Goal: Check status: Check status

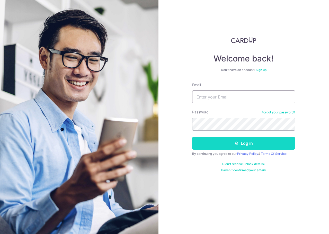
type input "[PERSON_NAME][EMAIL_ADDRESS][PERSON_NAME][DOMAIN_NAME]"
click at [232, 147] on button "Log in" at bounding box center [243, 143] width 103 height 13
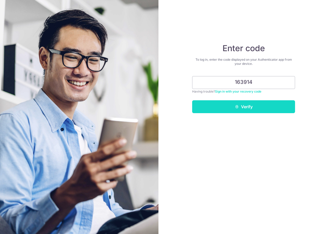
type input "163914"
click at [243, 108] on button "Verify" at bounding box center [243, 106] width 103 height 13
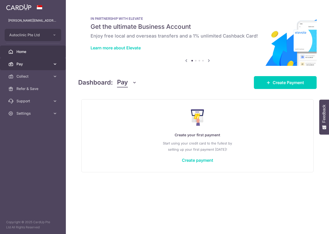
click at [34, 62] on span "Pay" at bounding box center [33, 64] width 34 height 5
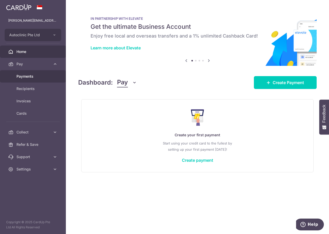
click at [38, 79] on span "Payments" at bounding box center [33, 76] width 34 height 5
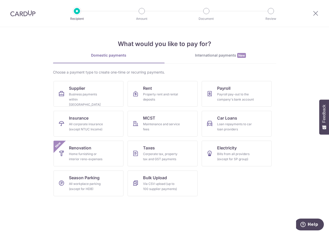
click at [24, 14] on img at bounding box center [22, 13] width 25 height 6
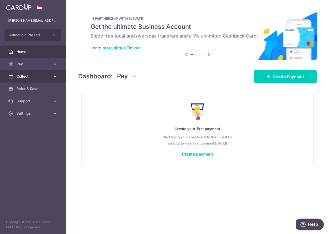
click at [27, 75] on span "Collect" at bounding box center [33, 76] width 34 height 5
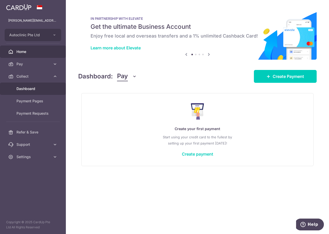
click at [34, 91] on span "Dashboard" at bounding box center [33, 88] width 34 height 5
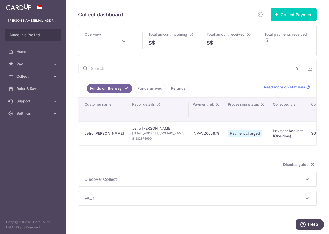
click at [156, 91] on link "Funds arrived" at bounding box center [149, 89] width 31 height 10
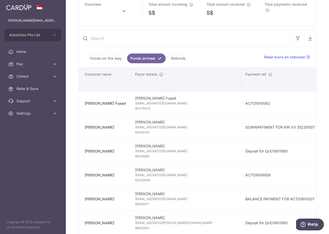
scroll to position [77, 0]
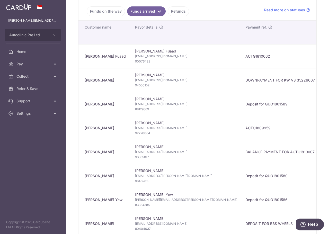
type input "[DATE]"
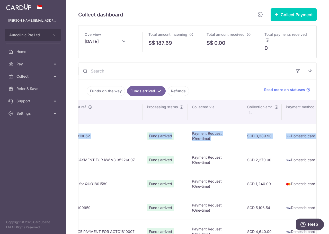
scroll to position [0, 343]
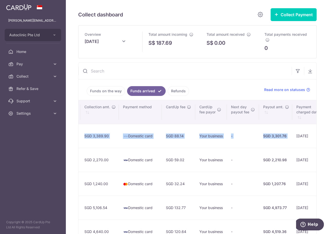
drag, startPoint x: 201, startPoint y: 137, endPoint x: 248, endPoint y: 140, distance: 46.9
click at [248, 140] on tr "[PERSON_NAME] Fuaad [PERSON_NAME] Fuaad [EMAIL_ADDRESS][DOMAIN_NAME] 90076423 A…" at bounding box center [85, 136] width 700 height 24
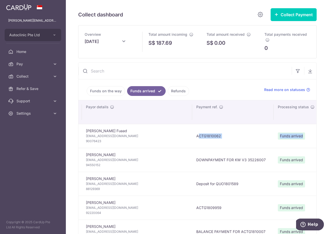
scroll to position [0, 0]
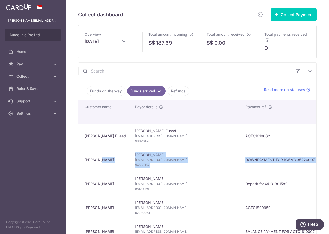
drag, startPoint x: 164, startPoint y: 163, endPoint x: 91, endPoint y: 163, distance: 73.4
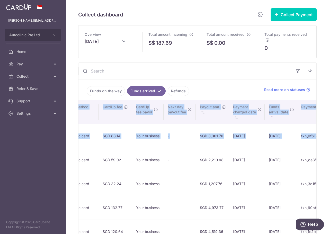
scroll to position [0, 417]
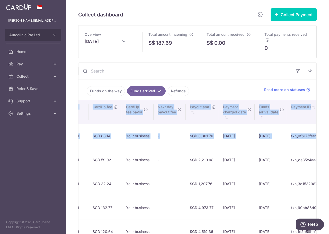
drag, startPoint x: 275, startPoint y: 161, endPoint x: 393, endPoint y: 158, distance: 117.7
click at [329, 158] on html "[PERSON_NAME][EMAIL_ADDRESS][PERSON_NAME][DOMAIN_NAME] Autoclinic Pte Ltd Add n…" at bounding box center [164, 117] width 329 height 234
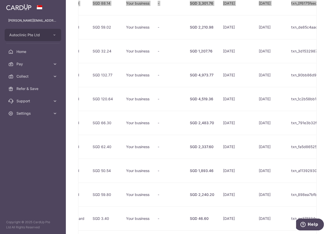
scroll to position [154, 0]
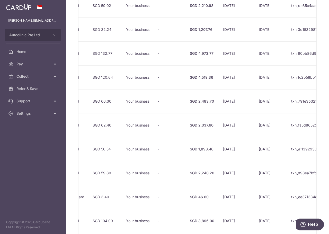
click at [255, 197] on td "[DATE]" at bounding box center [271, 197] width 32 height 24
click at [190, 196] on div "SGD 46.60" at bounding box center [202, 197] width 25 height 5
click at [190, 197] on div "SGD 46.60" at bounding box center [202, 197] width 25 height 5
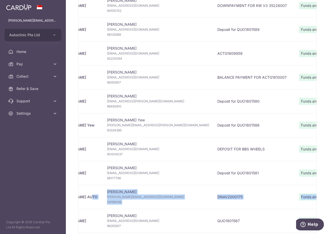
scroll to position [0, 22]
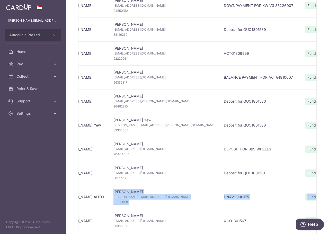
drag, startPoint x: 118, startPoint y: 194, endPoint x: 92, endPoint y: 194, distance: 26.0
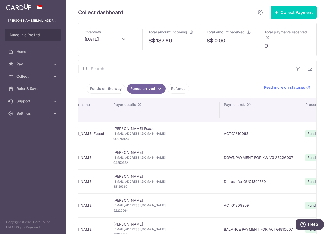
scroll to position [0, 0]
